Goal: Transaction & Acquisition: Purchase product/service

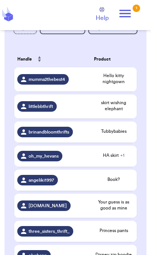
scroll to position [105, 0]
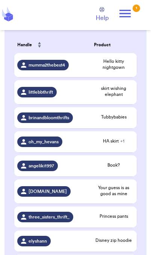
click at [125, 219] on span "Princess pants" at bounding box center [114, 216] width 40 height 6
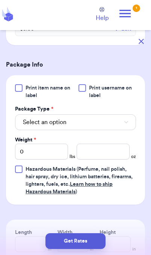
scroll to position [280, 0]
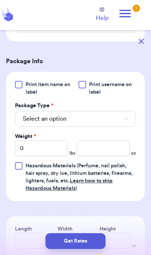
click at [122, 127] on button "Select an option" at bounding box center [75, 119] width 121 height 16
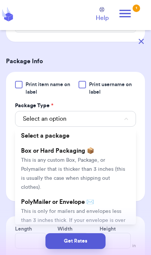
click at [107, 213] on span "This is only for mailers and envelopes less than 3 inches thick. If your envelo…" at bounding box center [73, 225] width 105 height 32
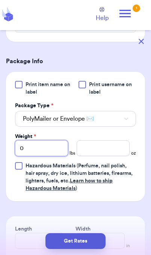
click at [51, 156] on input "0" at bounding box center [41, 148] width 53 height 16
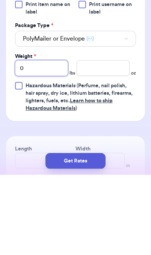
type input "01"
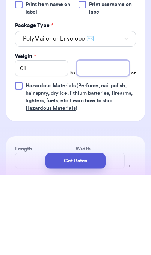
click at [104, 140] on input "number" at bounding box center [103, 148] width 53 height 16
type input "2"
type input "2.1"
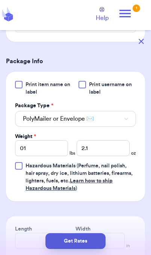
click at [93, 243] on button "Get Rates" at bounding box center [76, 241] width 60 height 16
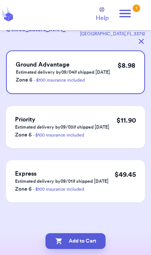
scroll to position [0, 0]
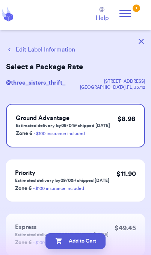
click at [93, 243] on button "Add to Cart" at bounding box center [76, 241] width 60 height 16
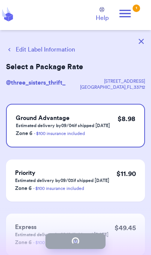
checkbox input "true"
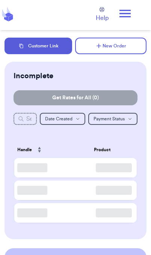
scroll to position [1, 0]
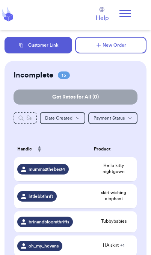
checkbox input "true"
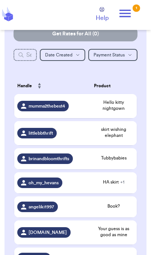
scroll to position [64, 0]
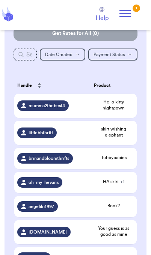
click at [126, 185] on span "HA skirt + 1" at bounding box center [114, 182] width 40 height 6
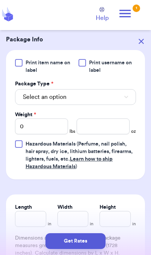
scroll to position [335, 0]
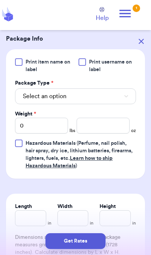
click at [109, 102] on button "Select an option" at bounding box center [75, 96] width 121 height 16
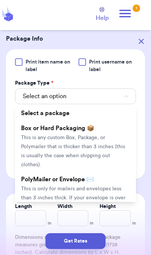
click at [92, 186] on span "This is only for mailers and envelopes less than 3 inches thick. If your envelo…" at bounding box center [73, 202] width 105 height 32
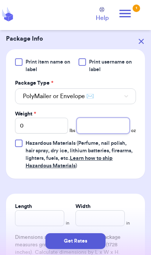
click at [110, 126] on input "number" at bounding box center [103, 126] width 53 height 16
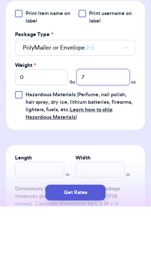
type input "7"
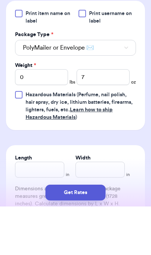
scroll to position [31, 0]
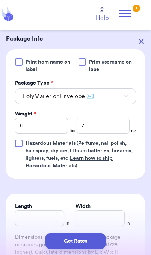
click at [96, 244] on button "Get Rates" at bounding box center [76, 241] width 60 height 16
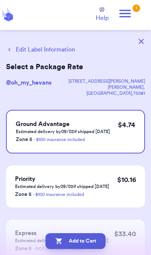
click at [95, 242] on button "Add to Cart" at bounding box center [76, 241] width 60 height 16
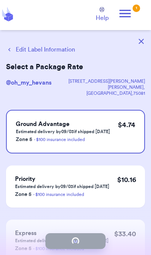
checkbox input "true"
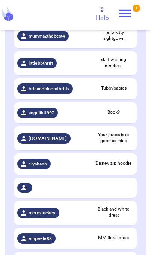
scroll to position [134, 0]
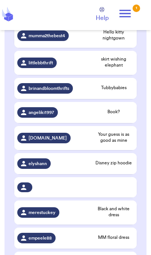
click at [116, 115] on span "Book?" at bounding box center [114, 112] width 40 height 6
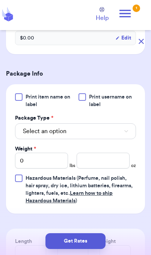
scroll to position [278, 0]
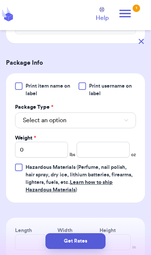
click at [113, 128] on button "Select an option" at bounding box center [75, 121] width 121 height 16
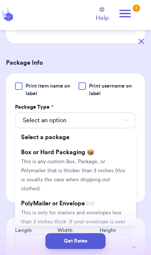
click at [93, 205] on span "PolyMailer or Envelope ✉️" at bounding box center [57, 204] width 73 height 6
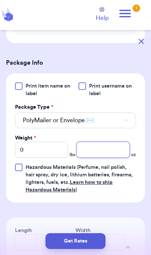
click at [102, 158] on input "number" at bounding box center [103, 150] width 53 height 16
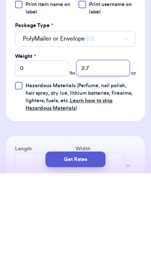
type input "2.7"
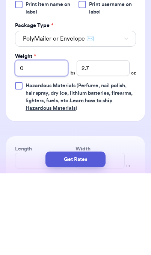
click at [46, 142] on input "0" at bounding box center [41, 150] width 53 height 16
type input "2"
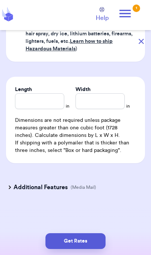
scroll to position [428, 0]
click at [12, 188] on icon at bounding box center [10, 188] width 8 height 8
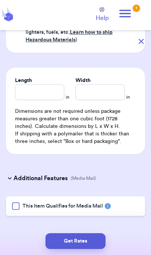
click at [15, 210] on div at bounding box center [16, 207] width 8 height 8
click at [0, 0] on input "This Item Qualifies for Media Mail" at bounding box center [0, 0] width 0 height 0
click at [88, 242] on button "Get Rates" at bounding box center [76, 241] width 60 height 16
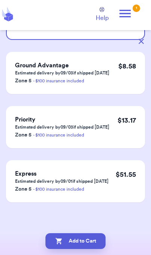
scroll to position [108, 0]
click at [96, 246] on button "Add to Cart" at bounding box center [76, 241] width 60 height 16
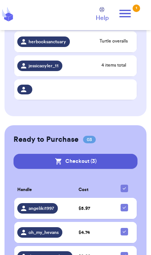
scroll to position [389, 0]
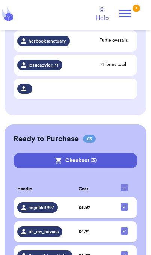
click at [42, 208] on span "angeliki1997" at bounding box center [42, 208] width 26 height 6
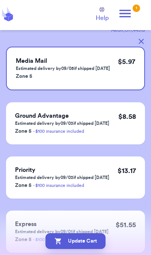
scroll to position [0, 0]
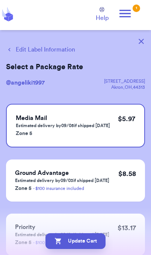
click at [60, 53] on button "Edit Label Information" at bounding box center [40, 49] width 69 height 9
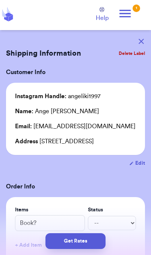
click at [90, 245] on button "Get Rates" at bounding box center [76, 241] width 60 height 16
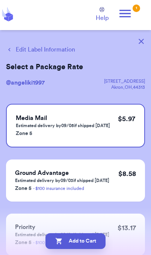
click at [99, 247] on button "Add to Cart" at bounding box center [76, 241] width 60 height 16
checkbox input "true"
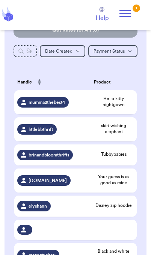
scroll to position [65, 0]
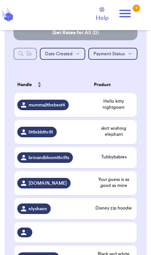
click at [123, 188] on span "Your guess is as good as mine" at bounding box center [114, 183] width 40 height 12
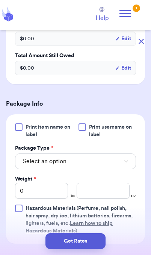
scroll to position [247, 0]
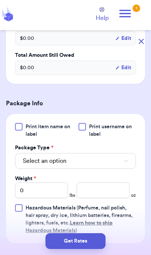
click at [119, 153] on button "Select an option" at bounding box center [75, 161] width 121 height 16
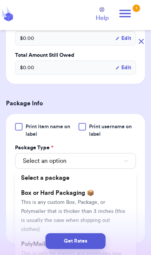
click at [131, 215] on li "Box or Hard Packaging 📦 This is any custom Box, Package, or Polymailer that is …" at bounding box center [75, 211] width 121 height 51
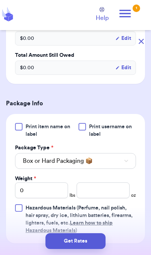
click at [126, 160] on icon "button" at bounding box center [127, 161] width 4 height 2
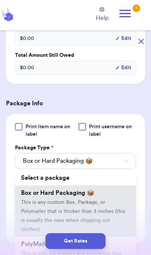
scroll to position [248, 0]
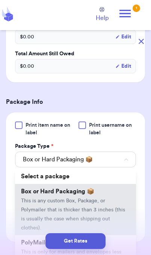
click at [126, 234] on div "Get Rates" at bounding box center [75, 241] width 139 height 16
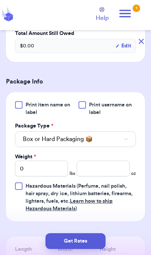
scroll to position [268, 0]
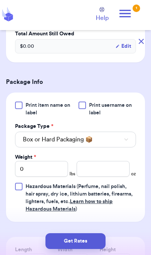
click at [123, 133] on button "Box or Hard Packaging 📦" at bounding box center [75, 140] width 121 height 16
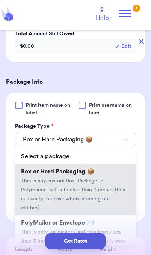
click at [75, 230] on span "This is only for mailers and envelopes less than 3 inches thick. If your envelo…" at bounding box center [73, 246] width 105 height 32
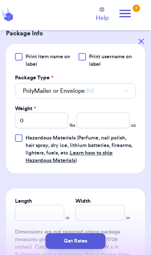
scroll to position [308, 0]
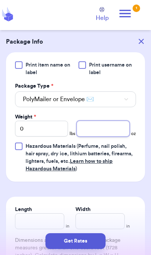
click at [110, 127] on input "number" at bounding box center [103, 129] width 53 height 16
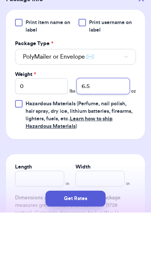
type input "6.5"
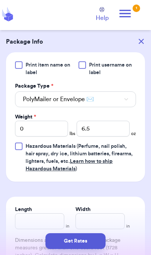
click at [94, 244] on button "Get Rates" at bounding box center [76, 241] width 60 height 16
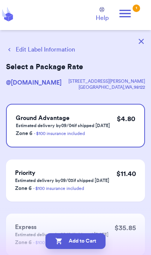
click at [56, 53] on button "Edit Label Information" at bounding box center [40, 49] width 69 height 9
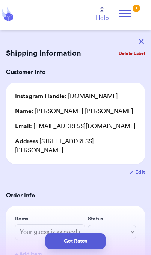
click at [90, 242] on button "Get Rates" at bounding box center [76, 241] width 60 height 16
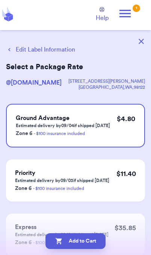
click at [97, 244] on button "Add to Cart" at bounding box center [76, 241] width 60 height 16
checkbox input "true"
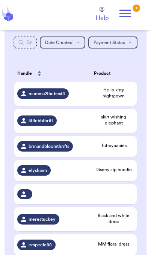
scroll to position [77, 0]
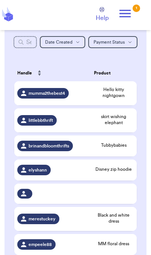
click at [123, 155] on td "Tubbybabies" at bounding box center [114, 146] width 46 height 21
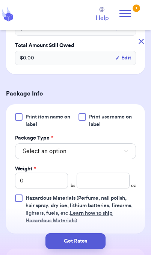
scroll to position [257, 0]
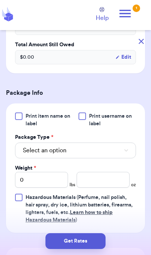
click at [123, 155] on button "Select an option" at bounding box center [75, 151] width 121 height 16
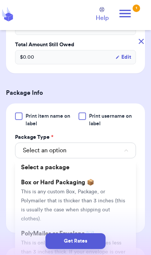
click at [124, 237] on div "Get Rates" at bounding box center [75, 241] width 139 height 16
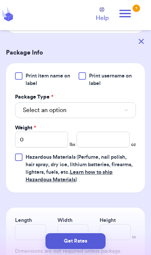
scroll to position [298, 0]
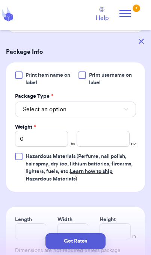
click at [127, 116] on button "Select an option" at bounding box center [75, 110] width 121 height 16
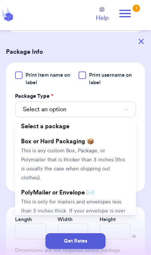
click at [118, 111] on button "Select an option" at bounding box center [75, 110] width 121 height 16
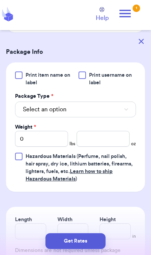
click at [114, 113] on button "Select an option" at bounding box center [75, 110] width 121 height 16
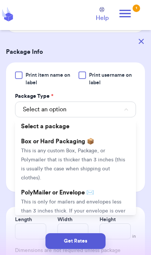
click at [102, 198] on li "PolyMailer or Envelope ✉️ This is only for mailers and envelopes less than 3 in…" at bounding box center [75, 210] width 121 height 51
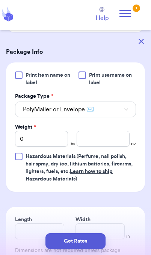
scroll to position [306, 0]
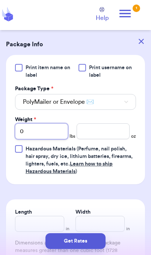
click at [67, 133] on input "0" at bounding box center [41, 131] width 53 height 16
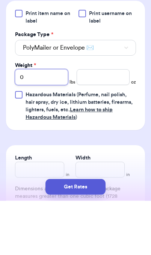
type input "01"
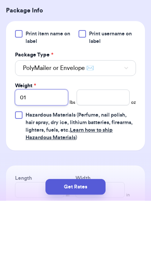
scroll to position [265, 0]
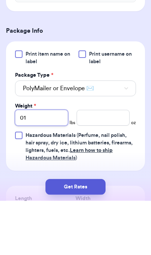
type input "01"
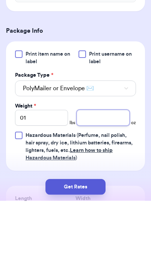
click at [108, 164] on input "number" at bounding box center [103, 172] width 53 height 16
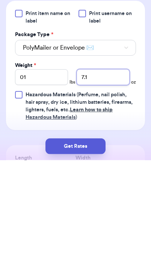
type input "7.1"
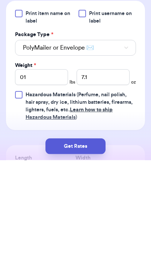
click at [98, 233] on button "Get Rates" at bounding box center [76, 241] width 60 height 16
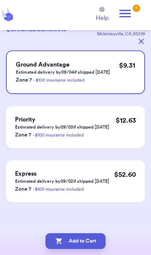
scroll to position [0, 0]
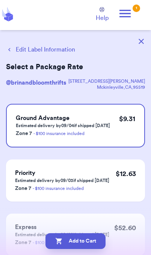
click at [93, 245] on button "Add to Cart" at bounding box center [76, 241] width 60 height 16
checkbox input "true"
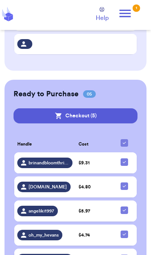
scroll to position [386, 0]
